Goal: Information Seeking & Learning: Understand process/instructions

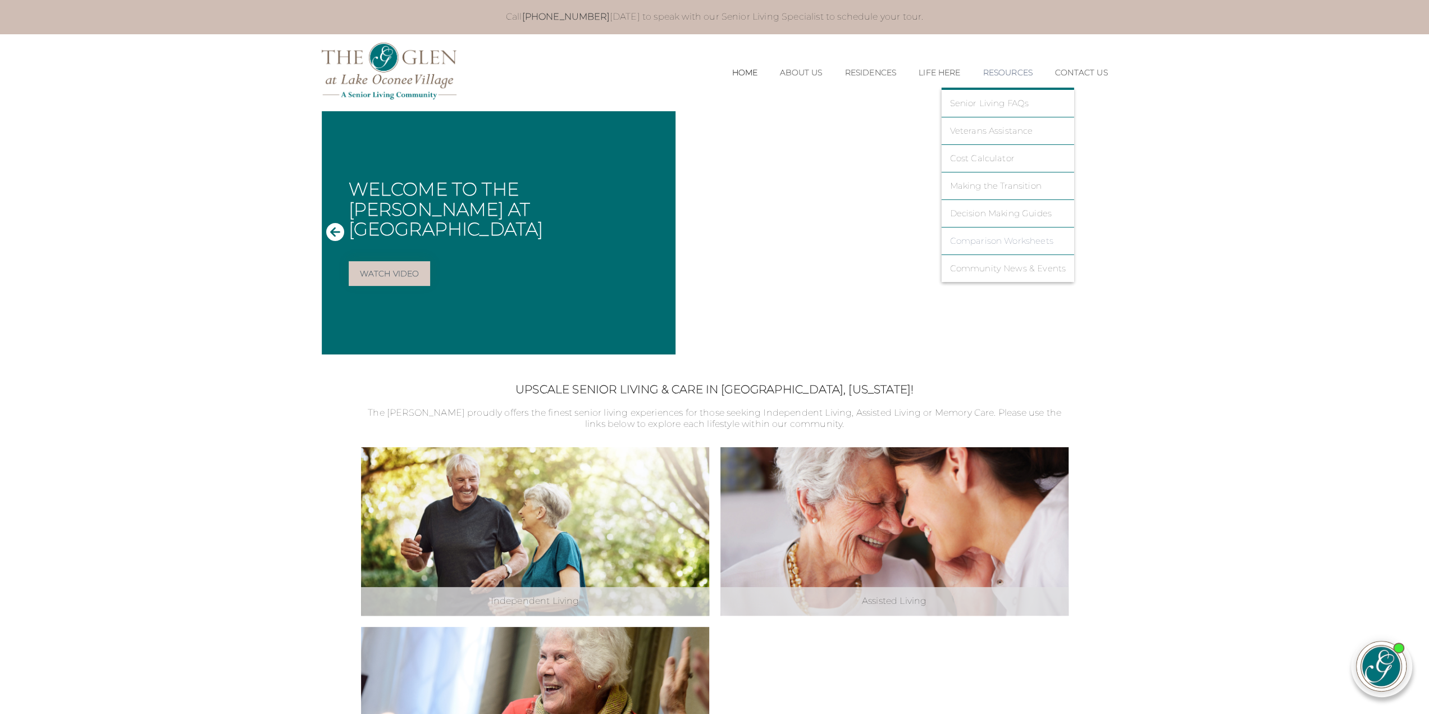
click at [1003, 236] on link "Comparison Worksheets" at bounding box center [1007, 241] width 116 height 10
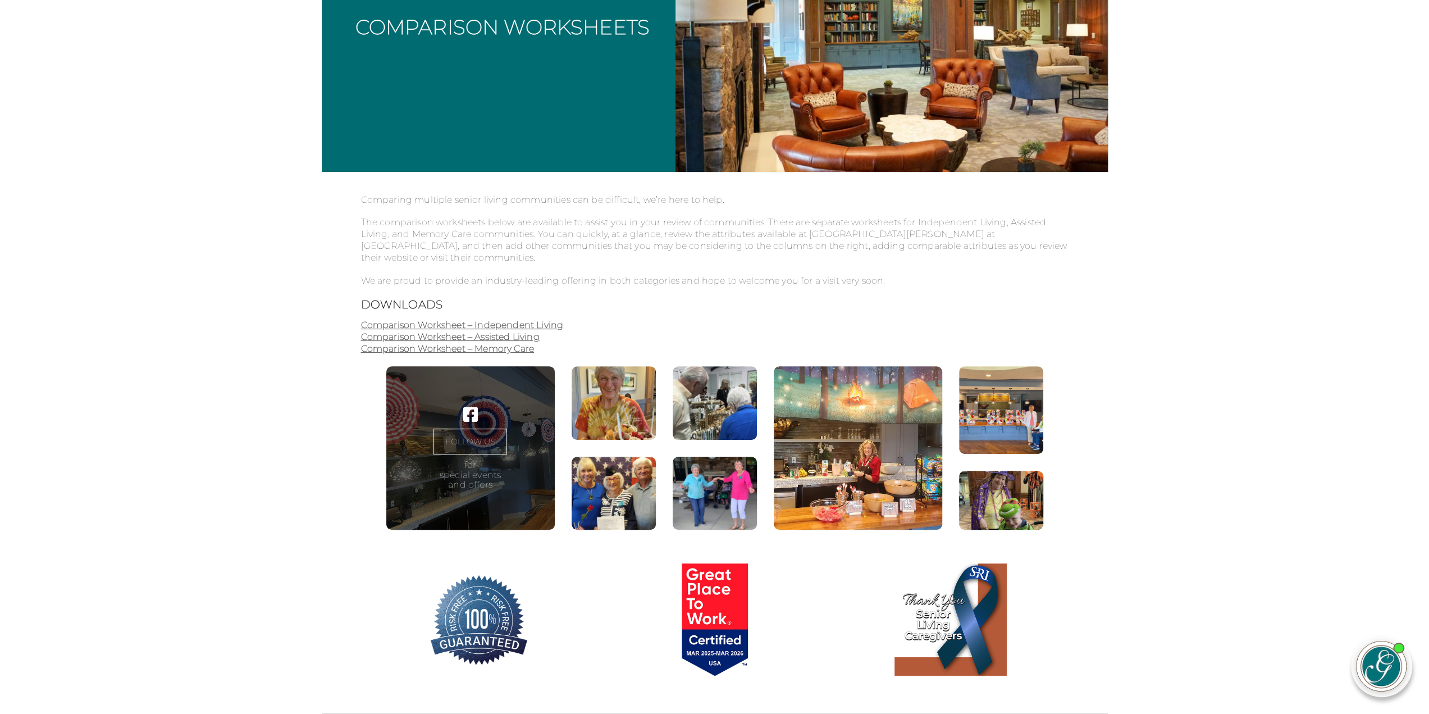
scroll to position [225, 0]
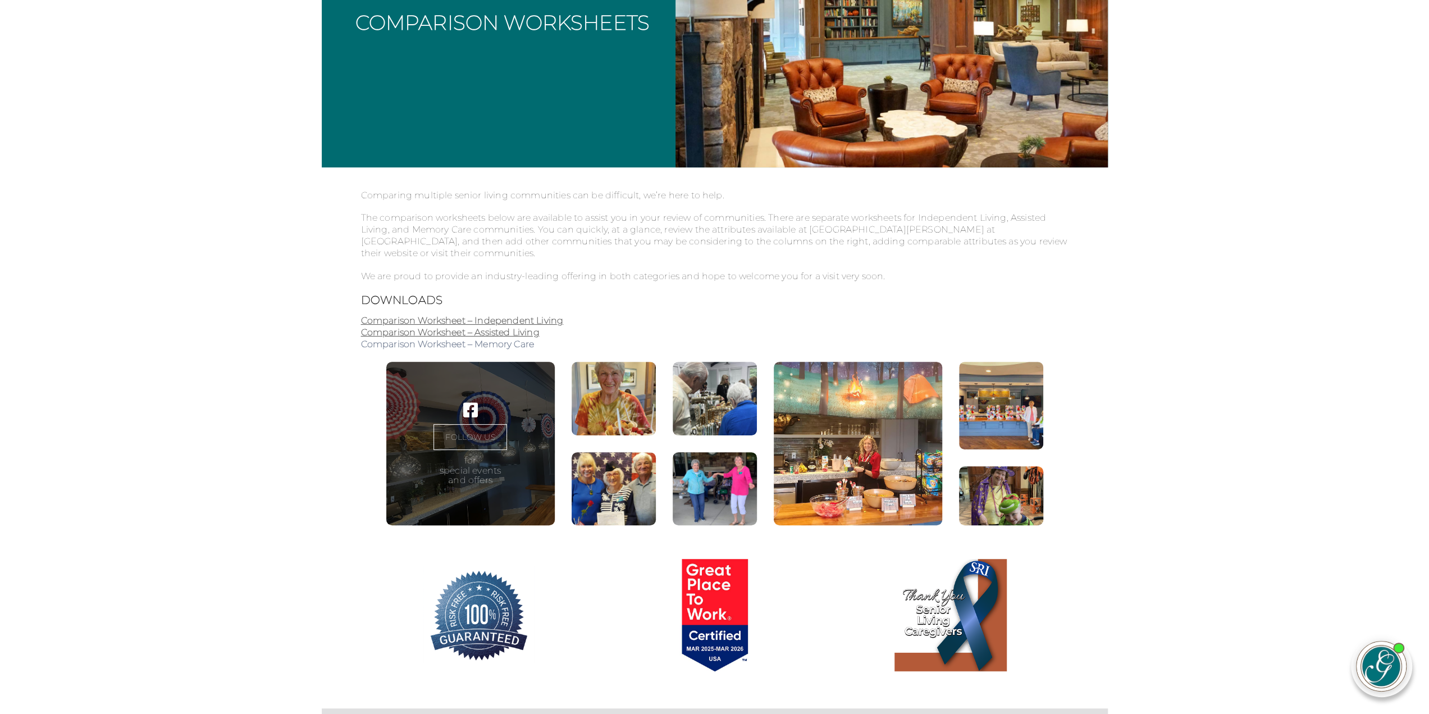
click at [514, 343] on link "Comparison Worksheet – Memory Care" at bounding box center [447, 344] width 173 height 11
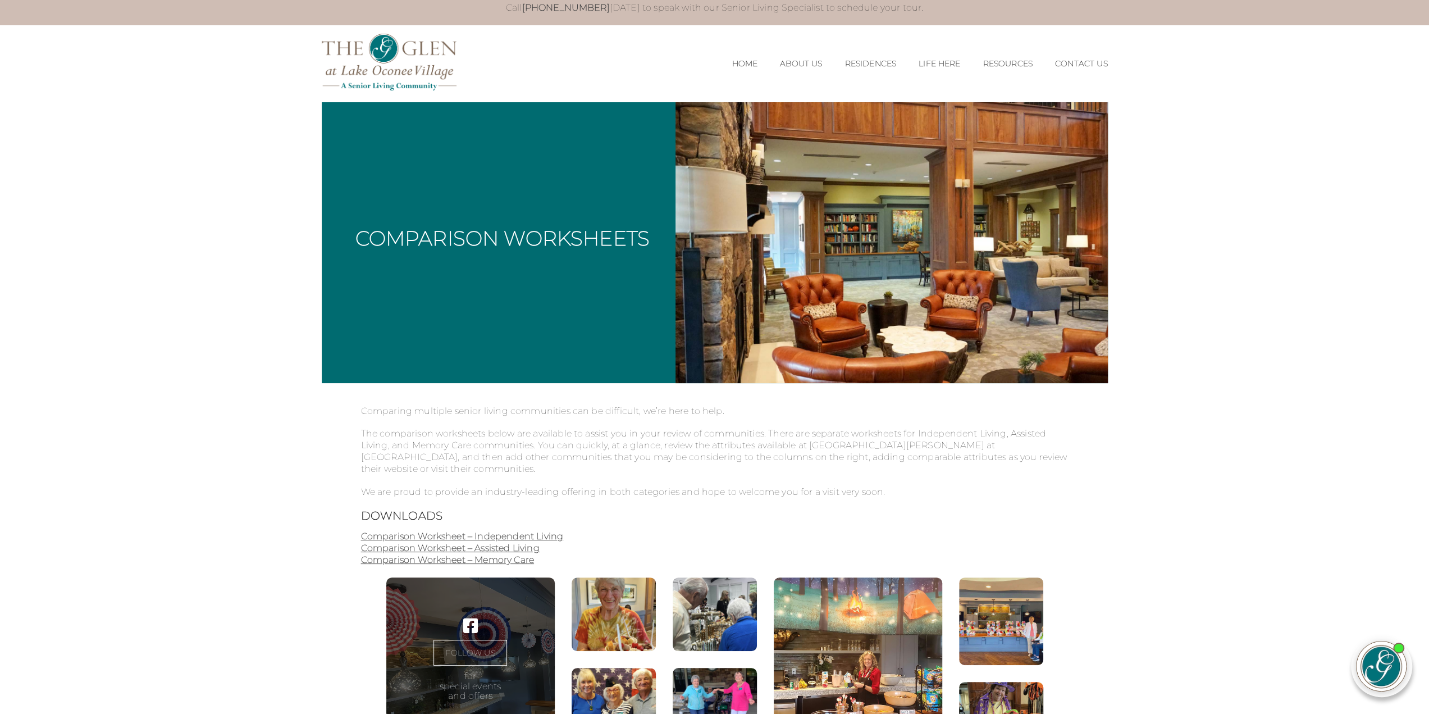
scroll to position [0, 0]
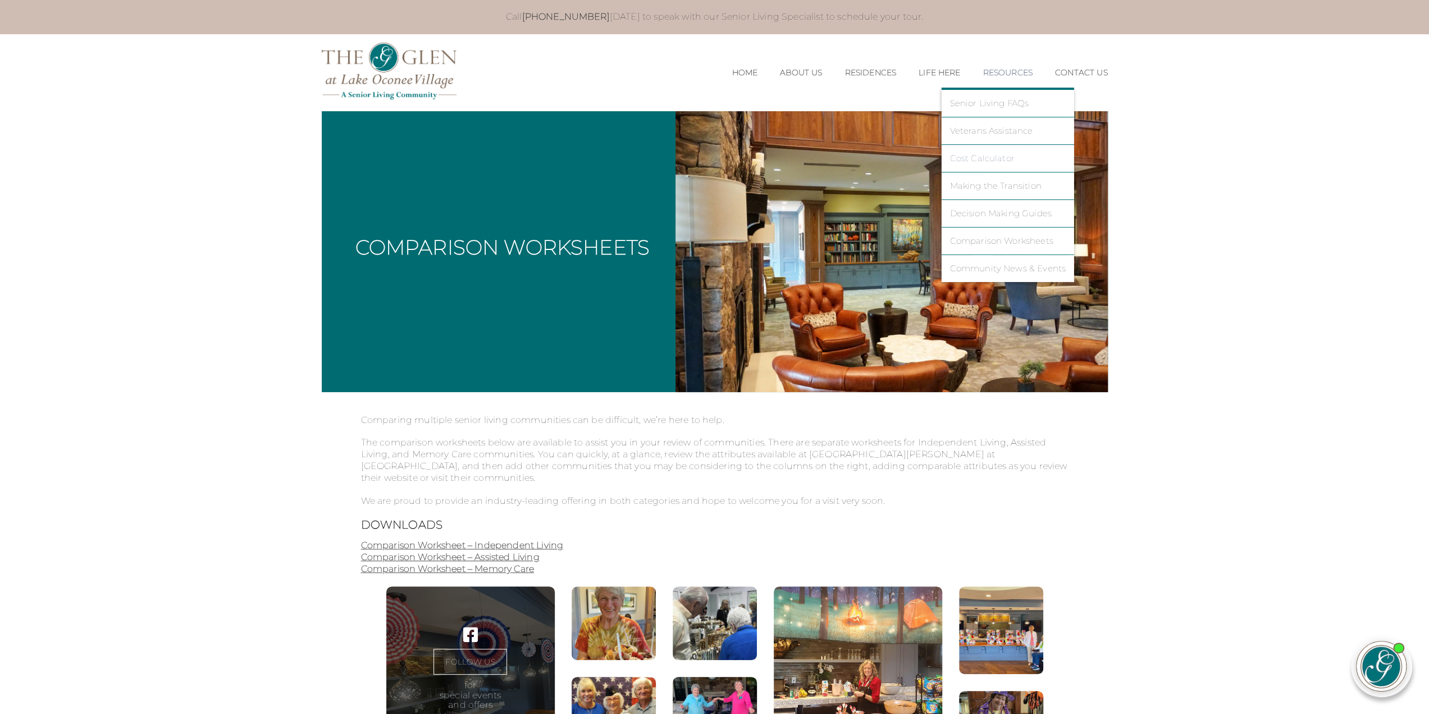
click at [967, 161] on link "Cost Calculator" at bounding box center [1007, 158] width 116 height 10
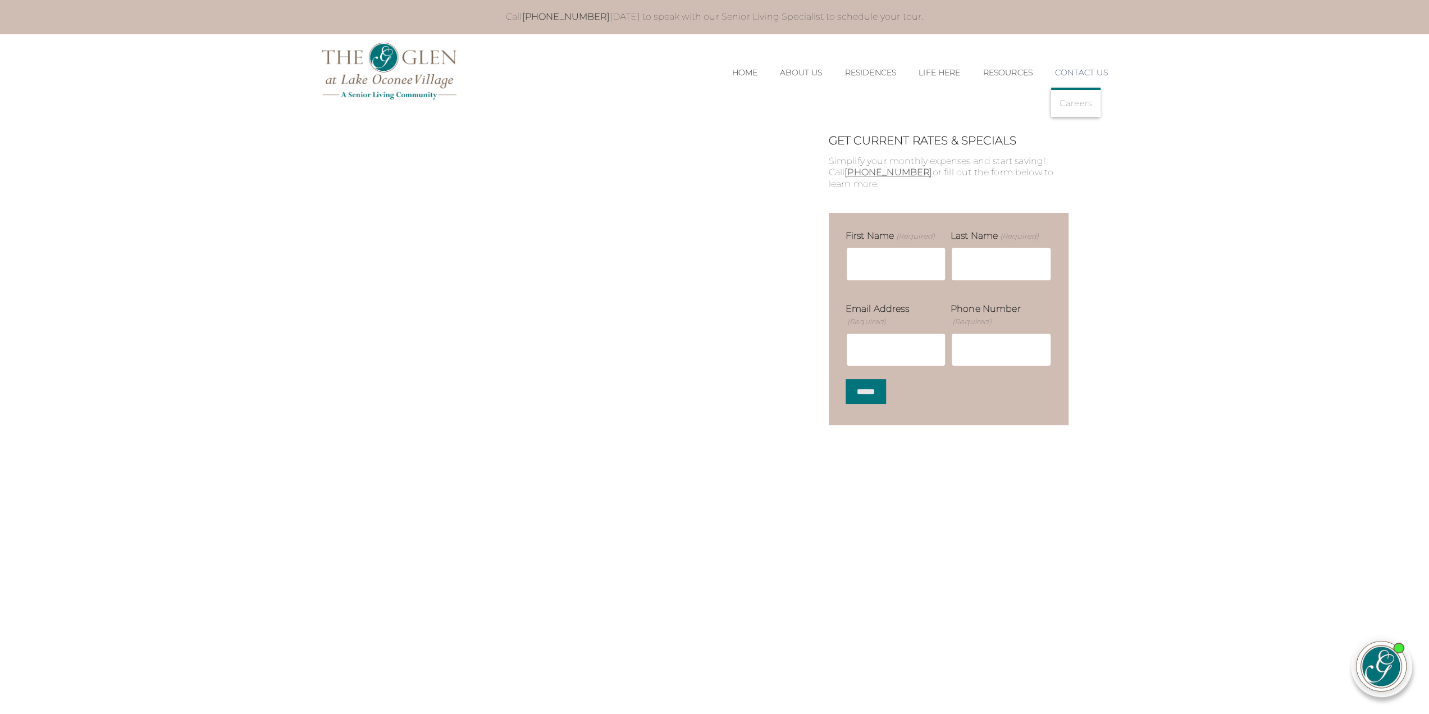
click at [1081, 73] on link "Contact Us" at bounding box center [1081, 73] width 53 height 10
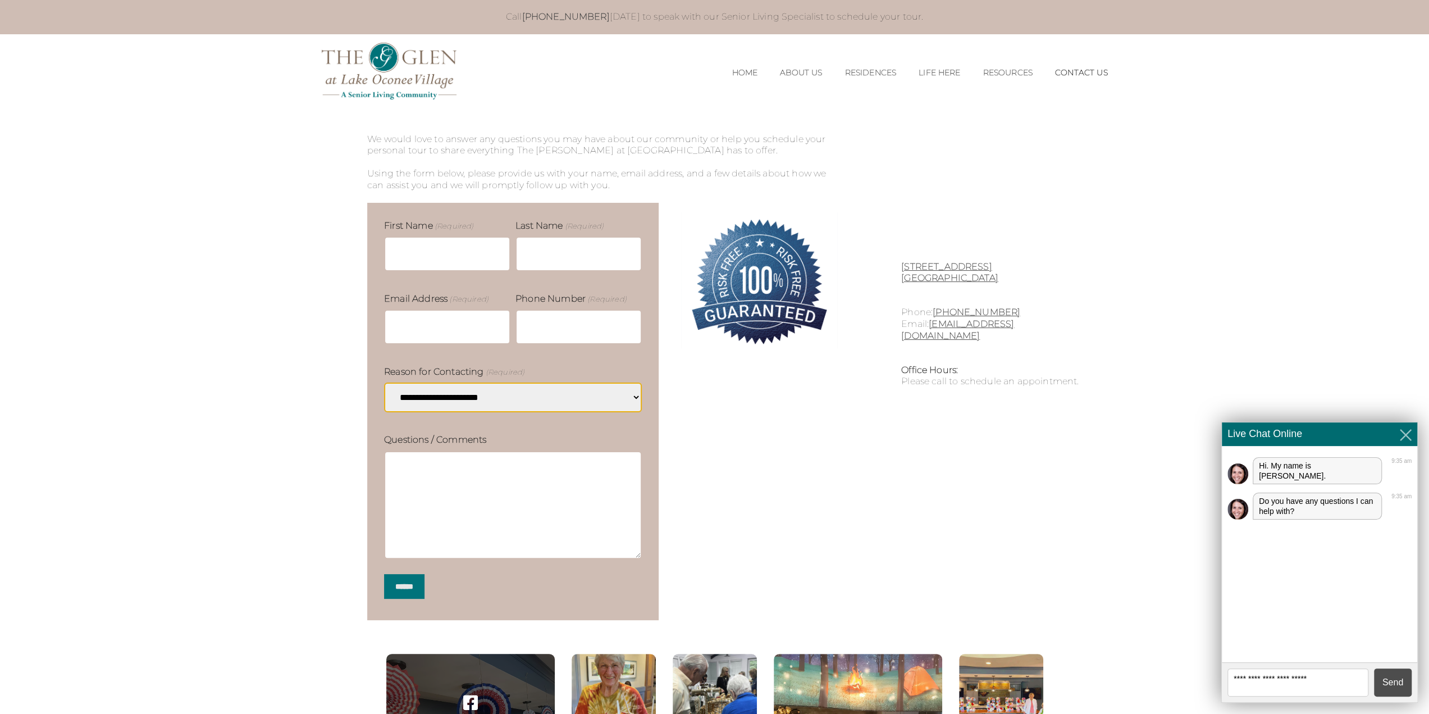
click at [1282, 683] on textarea at bounding box center [1297, 682] width 141 height 28
type textarea "**********"
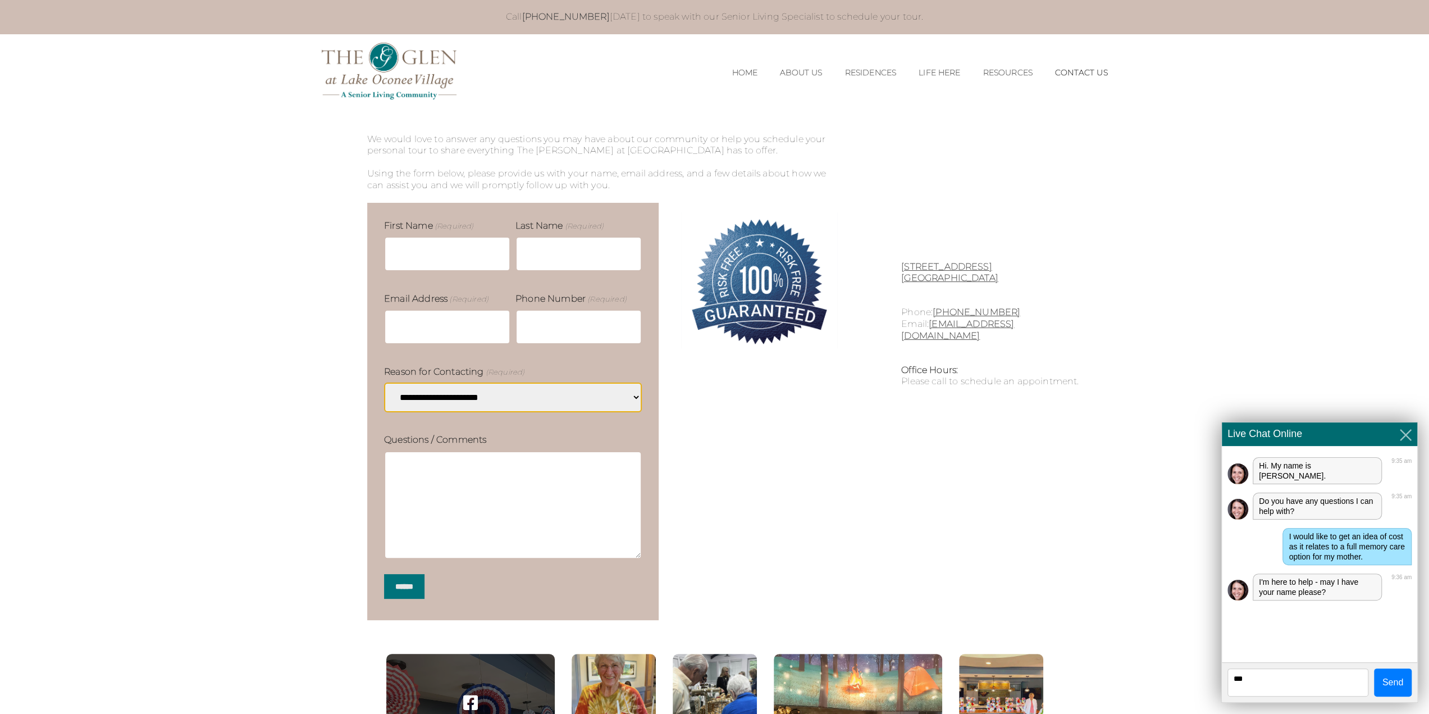
type textarea "****"
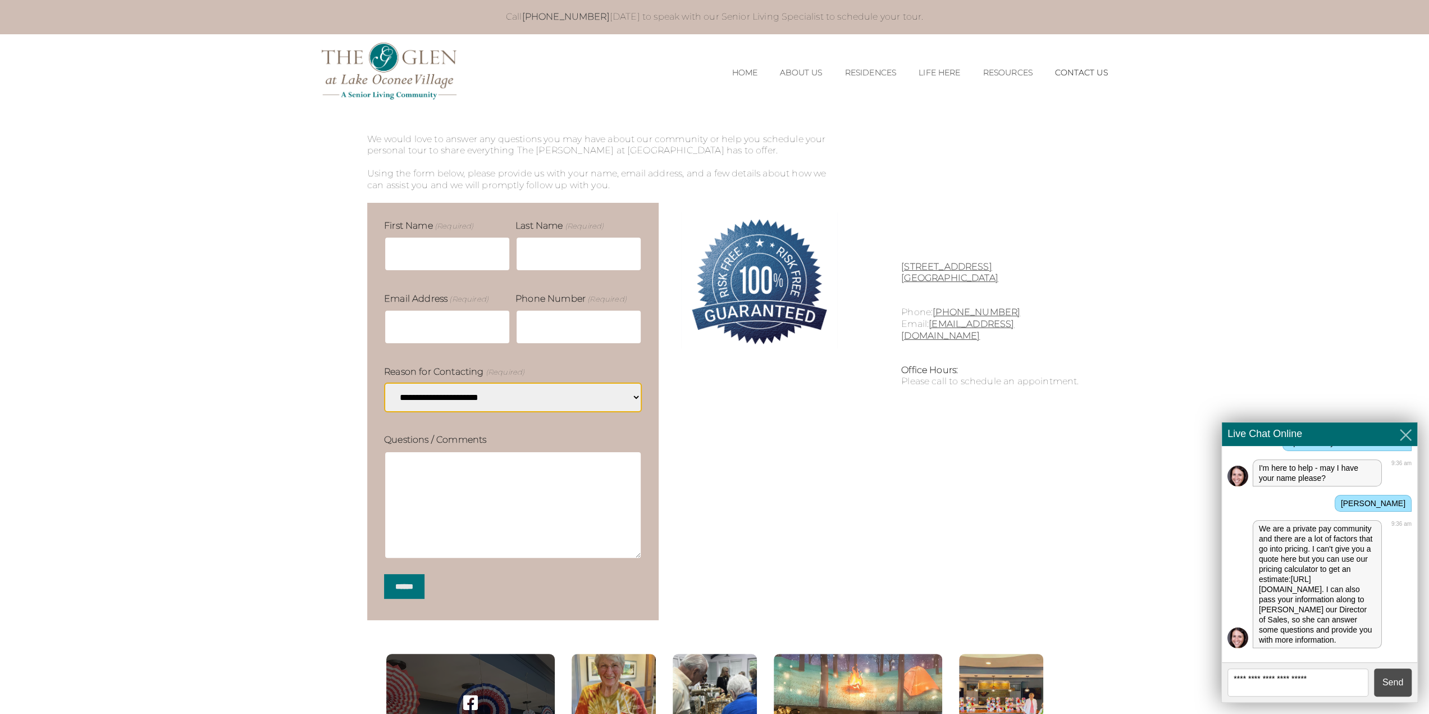
scroll to position [166, 0]
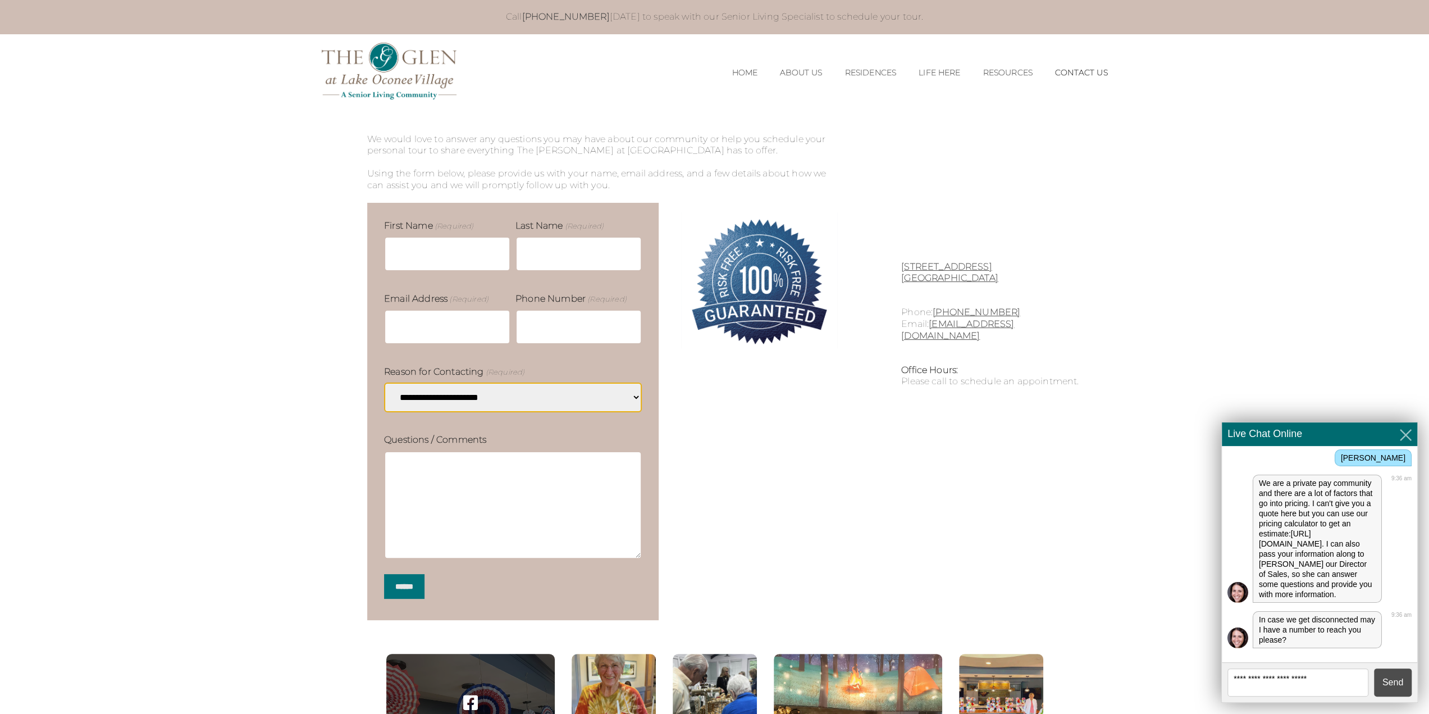
click at [1272, 537] on link "https://theglenlakeoconee.com/cost-calculator" at bounding box center [1290, 538] width 63 height 19
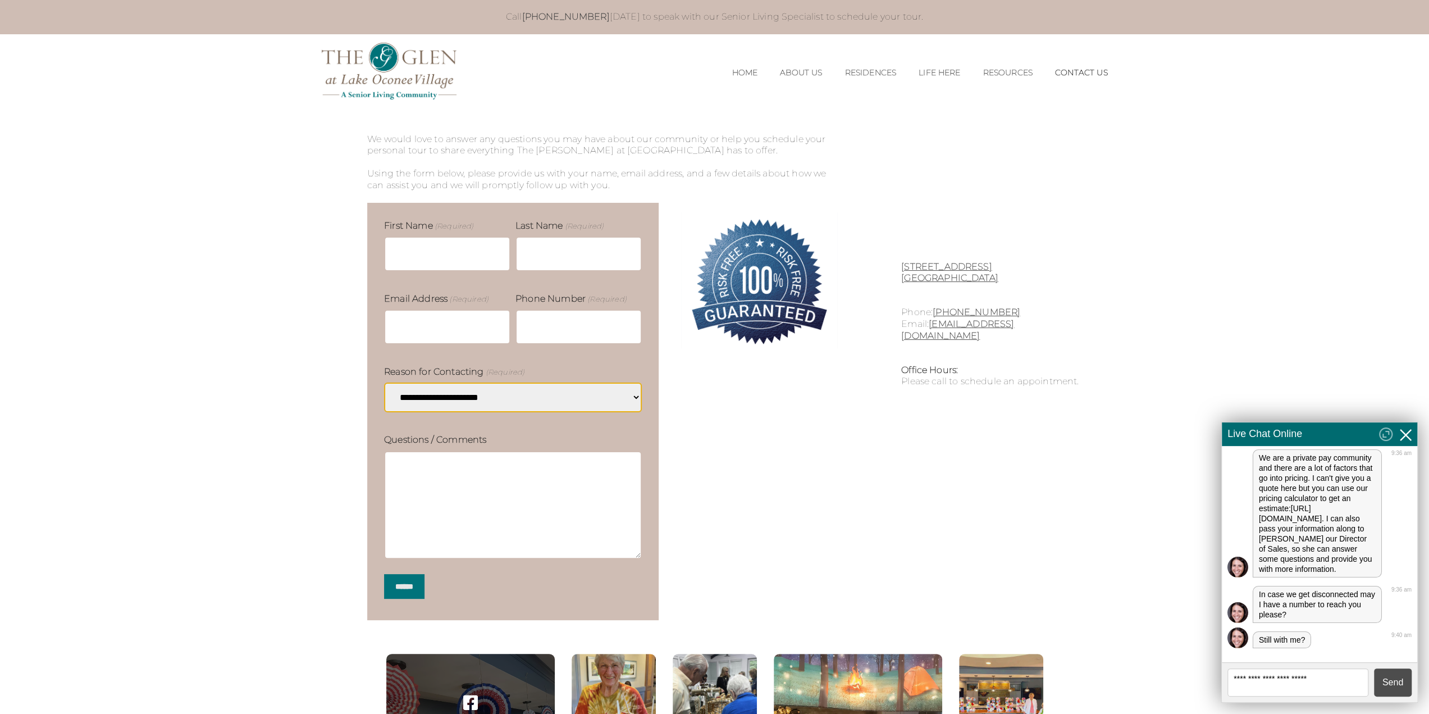
click at [1413, 433] on icon at bounding box center [1405, 435] width 17 height 17
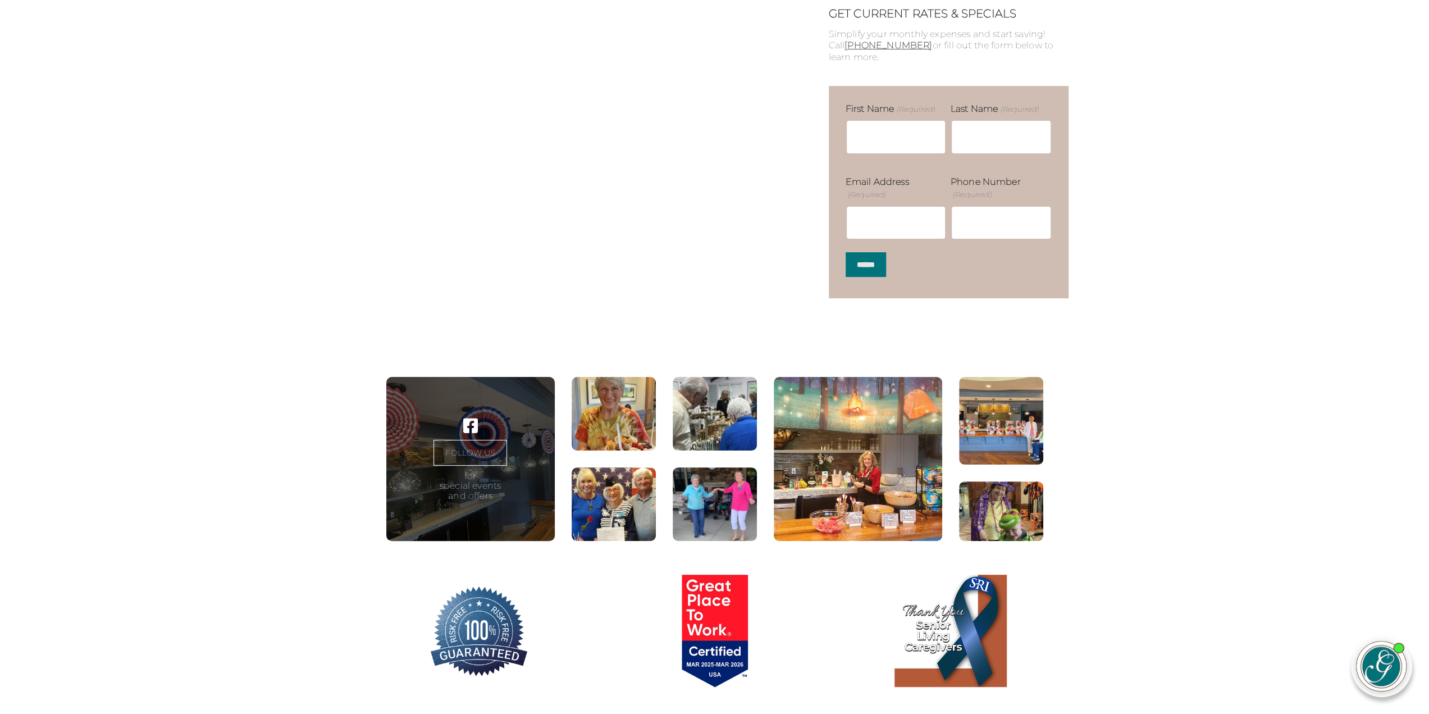
scroll to position [132, 0]
